Goal: Navigation & Orientation: Find specific page/section

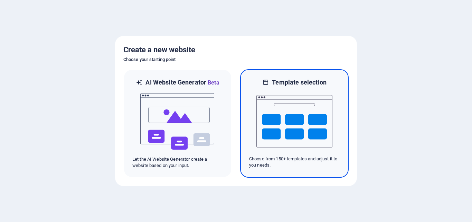
click at [264, 116] on img at bounding box center [294, 120] width 76 height 69
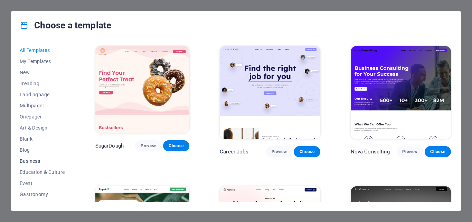
click at [30, 161] on span "Business" at bounding box center [42, 161] width 45 height 6
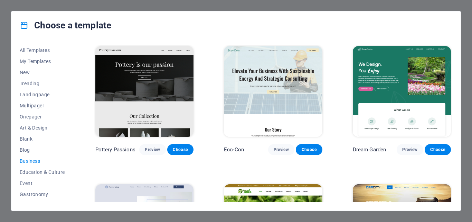
drag, startPoint x: 453, startPoint y: 93, endPoint x: 453, endPoint y: 108, distance: 14.5
click at [453, 107] on div "All Templates My Templates New Trending Landingpage Multipager Onepager Art & D…" at bounding box center [235, 124] width 449 height 171
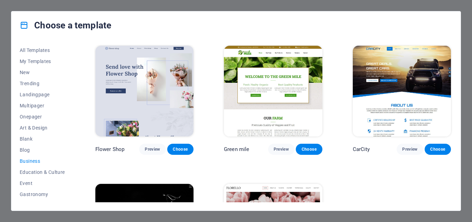
scroll to position [142, 0]
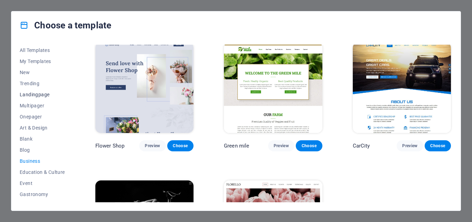
click at [32, 94] on span "Landingpage" at bounding box center [42, 95] width 45 height 6
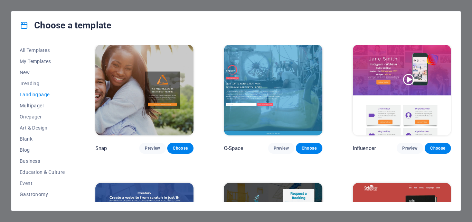
scroll to position [691, 0]
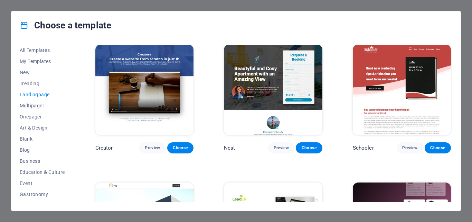
drag, startPoint x: 73, startPoint y: 105, endPoint x: 70, endPoint y: 115, distance: 10.4
click at [70, 115] on div "All Templates My Templates New Trending Landingpage Multipager Onepager Art & D…" at bounding box center [47, 123] width 54 height 157
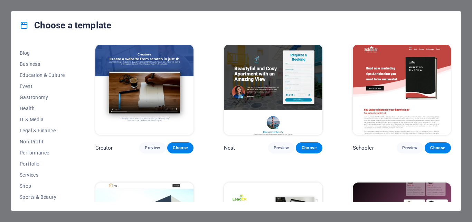
scroll to position [101, 0]
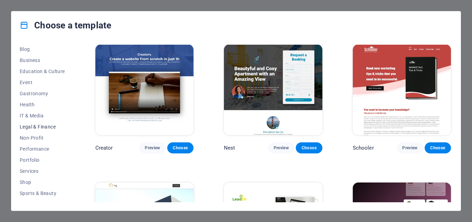
click at [46, 127] on span "Legal & Finance" at bounding box center [42, 127] width 45 height 6
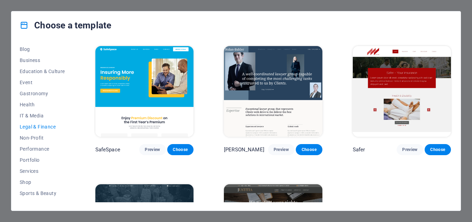
scroll to position [69, 0]
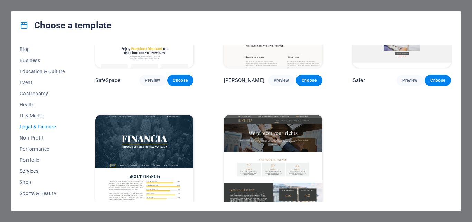
click at [29, 169] on span "Services" at bounding box center [42, 171] width 45 height 6
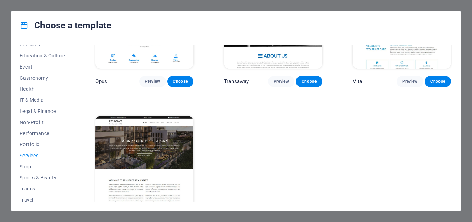
scroll to position [130, 0]
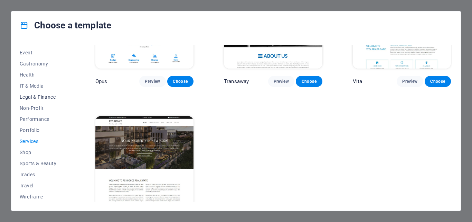
click at [43, 97] on span "Legal & Finance" at bounding box center [42, 97] width 45 height 6
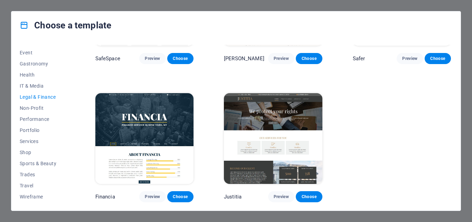
scroll to position [0, 0]
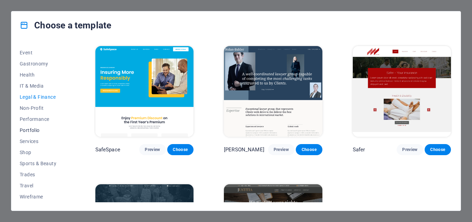
click at [29, 131] on span "Portfolio" at bounding box center [42, 130] width 45 height 6
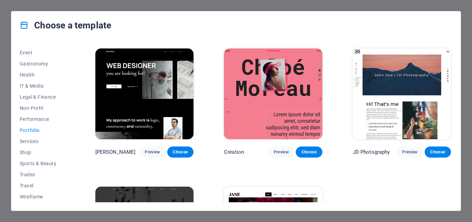
scroll to position [229, 0]
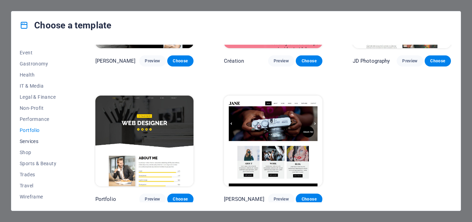
click at [30, 139] on span "Services" at bounding box center [42, 141] width 45 height 6
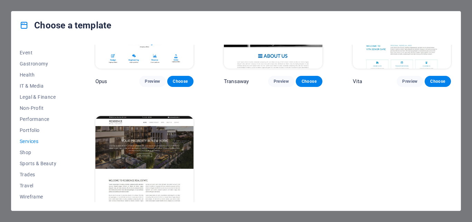
scroll to position [918, 0]
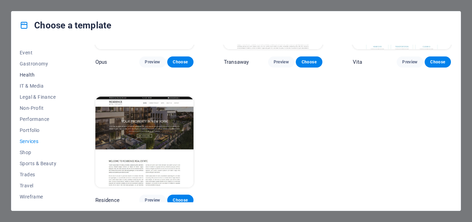
click at [26, 76] on span "Health" at bounding box center [42, 75] width 45 height 6
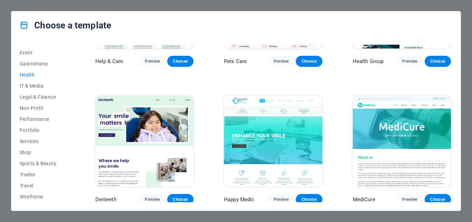
scroll to position [0, 0]
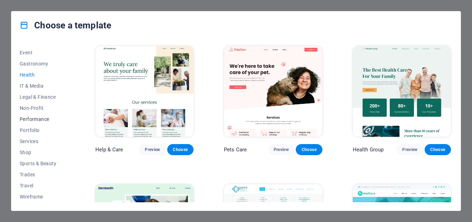
click at [39, 119] on span "Performance" at bounding box center [42, 119] width 45 height 6
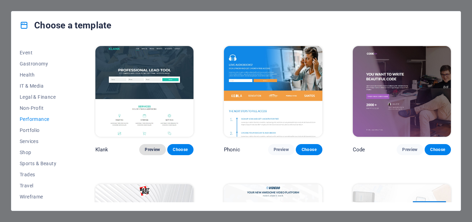
click at [152, 149] on span "Preview" at bounding box center [152, 150] width 15 height 6
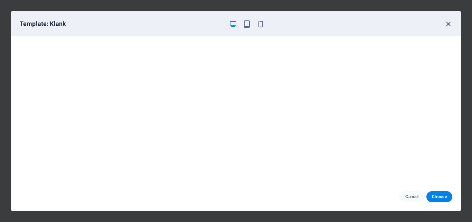
click at [450, 23] on icon "button" at bounding box center [449, 24] width 8 height 8
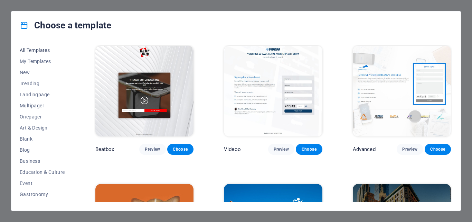
click at [47, 49] on span "All Templates" at bounding box center [42, 50] width 45 height 6
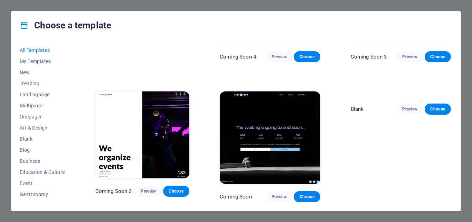
scroll to position [7843, 0]
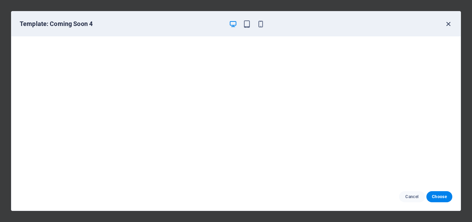
click at [447, 26] on icon "button" at bounding box center [449, 24] width 8 height 8
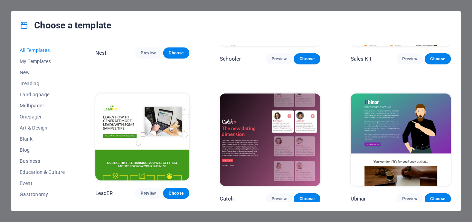
scroll to position [7718, 0]
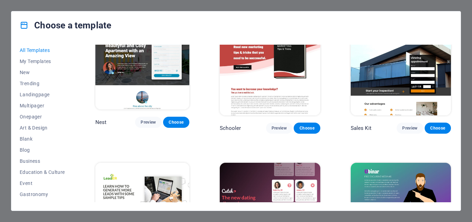
drag, startPoint x: 72, startPoint y: 110, endPoint x: 72, endPoint y: 123, distance: 12.8
click at [72, 123] on div "All Templates My Templates New Trending Landingpage Multipager Onepager Art & D…" at bounding box center [47, 123] width 54 height 157
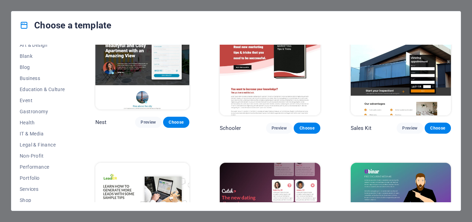
scroll to position [84, 0]
click at [44, 86] on span "Education & Culture" at bounding box center [42, 88] width 45 height 6
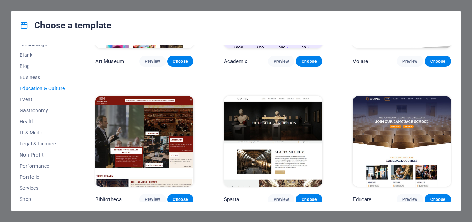
scroll to position [0, 0]
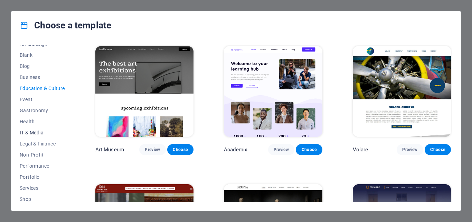
click at [31, 133] on span "IT & Media" at bounding box center [42, 133] width 45 height 6
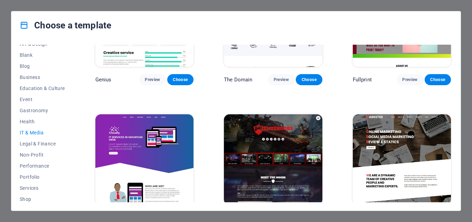
scroll to position [364, 0]
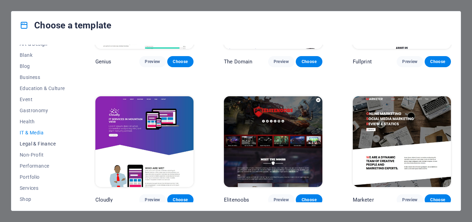
click at [30, 143] on span "Legal & Finance" at bounding box center [42, 144] width 45 height 6
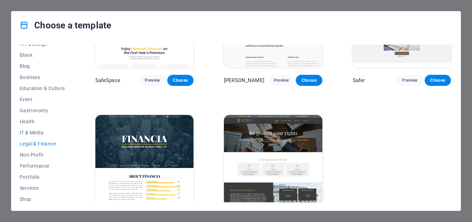
scroll to position [90, 0]
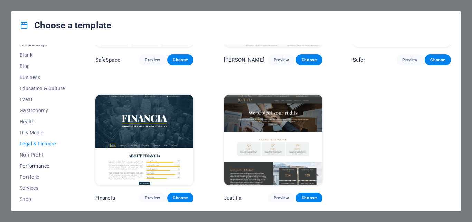
click at [35, 166] on span "Performance" at bounding box center [42, 166] width 45 height 6
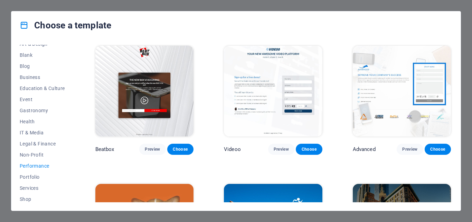
scroll to position [277, 0]
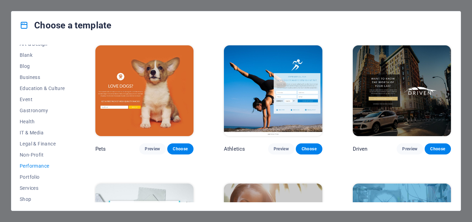
drag, startPoint x: 73, startPoint y: 151, endPoint x: 74, endPoint y: 162, distance: 11.5
click at [73, 162] on div "All Templates My Templates New Trending Landingpage Multipager Onepager Art & D…" at bounding box center [47, 123] width 54 height 157
click at [29, 186] on span "Services" at bounding box center [42, 188] width 45 height 6
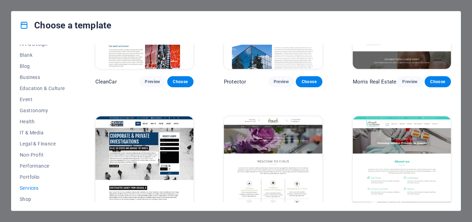
scroll to position [691, 0]
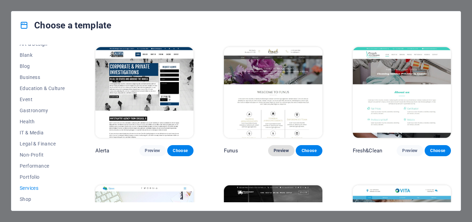
click at [274, 148] on span "Preview" at bounding box center [281, 151] width 15 height 6
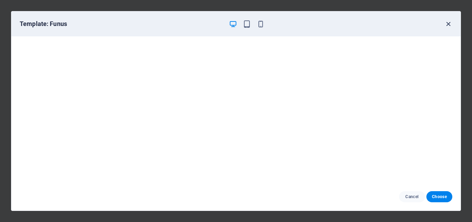
click at [446, 23] on icon "button" at bounding box center [449, 24] width 8 height 8
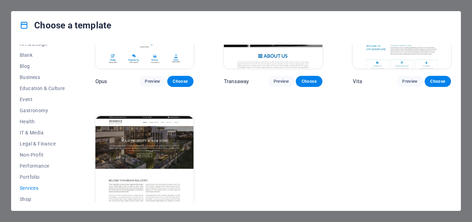
scroll to position [918, 0]
